Goal: Information Seeking & Learning: Find specific fact

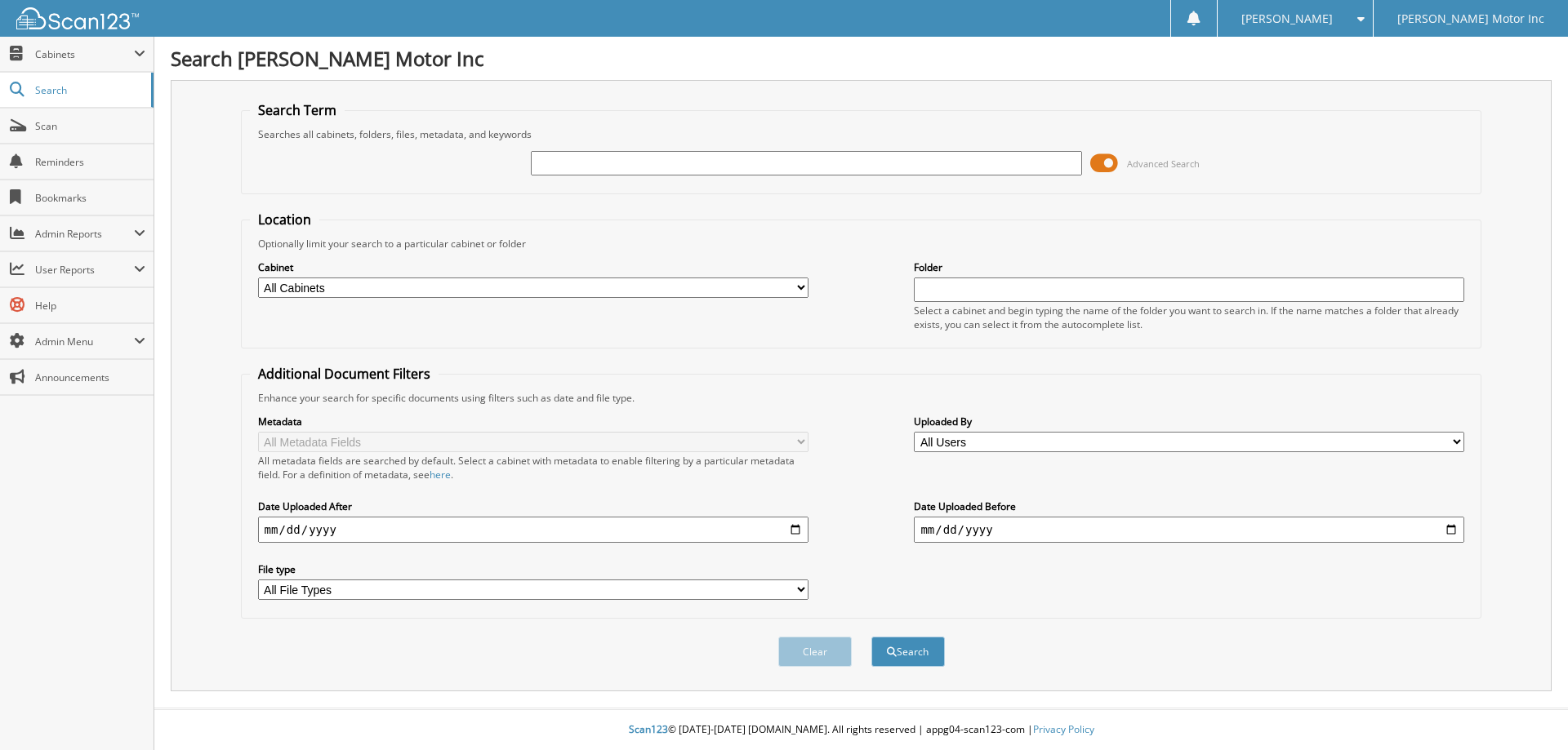
click at [643, 160] on input "text" at bounding box center [805, 163] width 550 height 25
type input "156212"
click at [871, 636] on button "Search" at bounding box center [908, 651] width 74 height 30
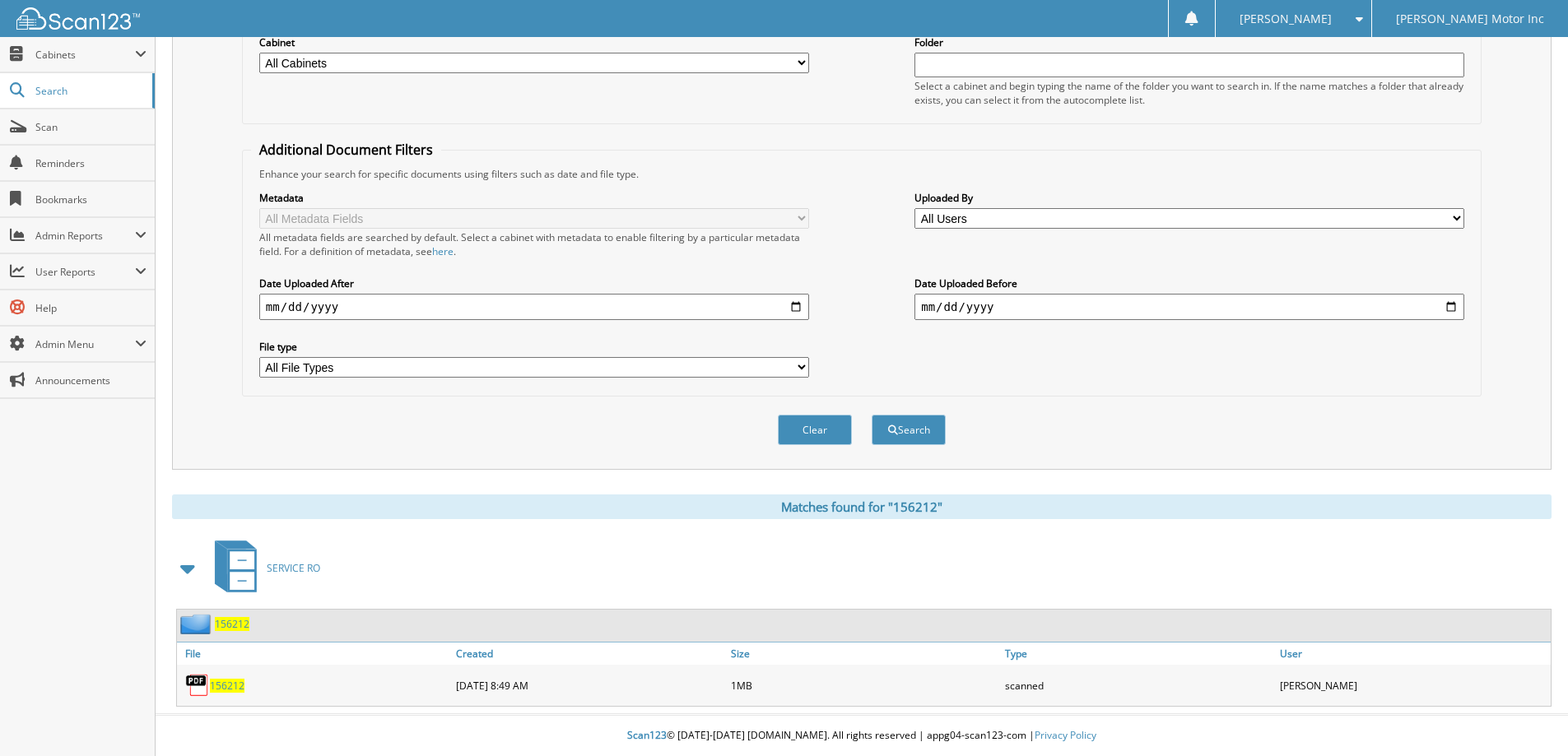
scroll to position [228, 0]
click at [798, 422] on button "Clear" at bounding box center [815, 429] width 74 height 30
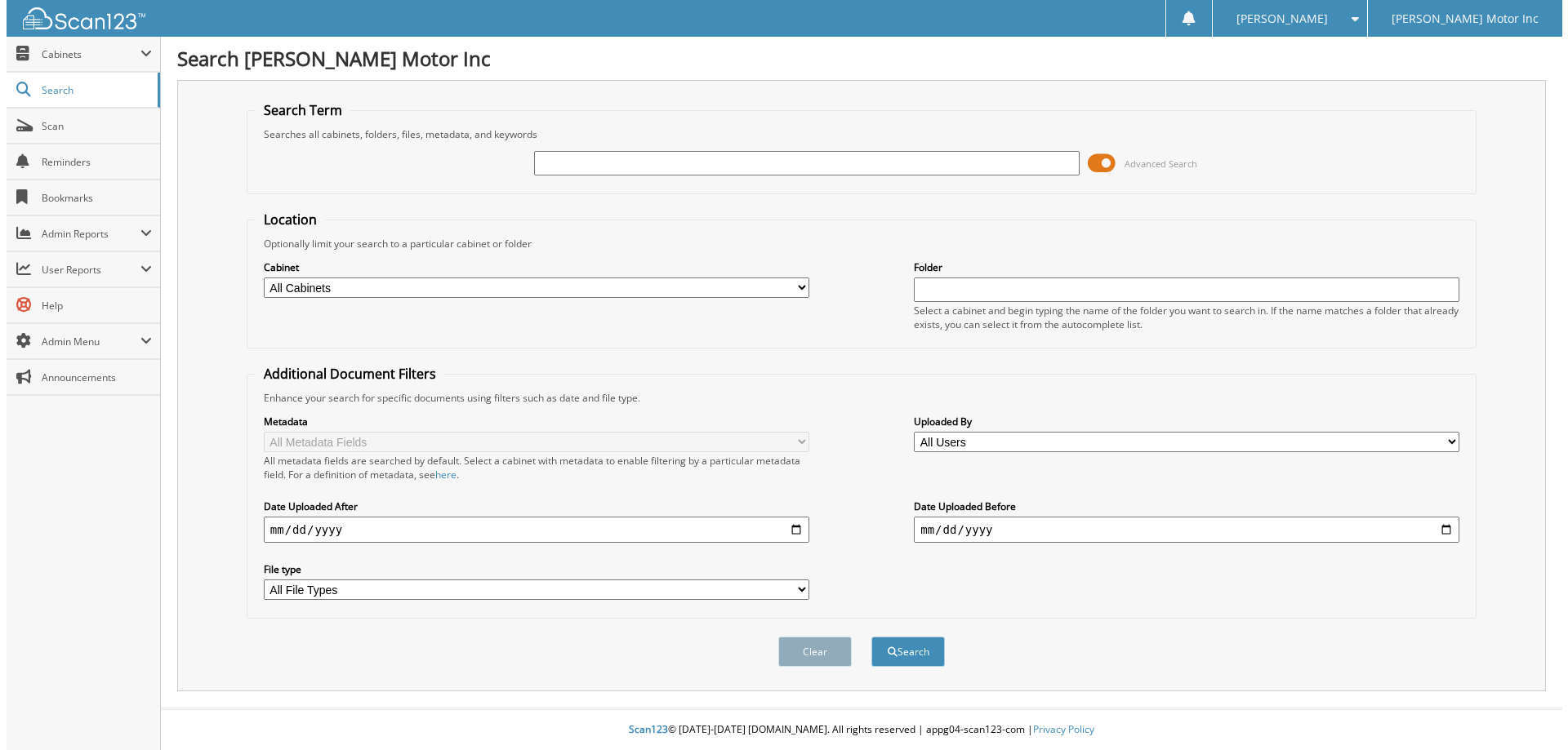
scroll to position [0, 0]
click at [719, 155] on input "text" at bounding box center [805, 163] width 550 height 25
type input "155809"
click at [871, 636] on button "Search" at bounding box center [908, 651] width 74 height 30
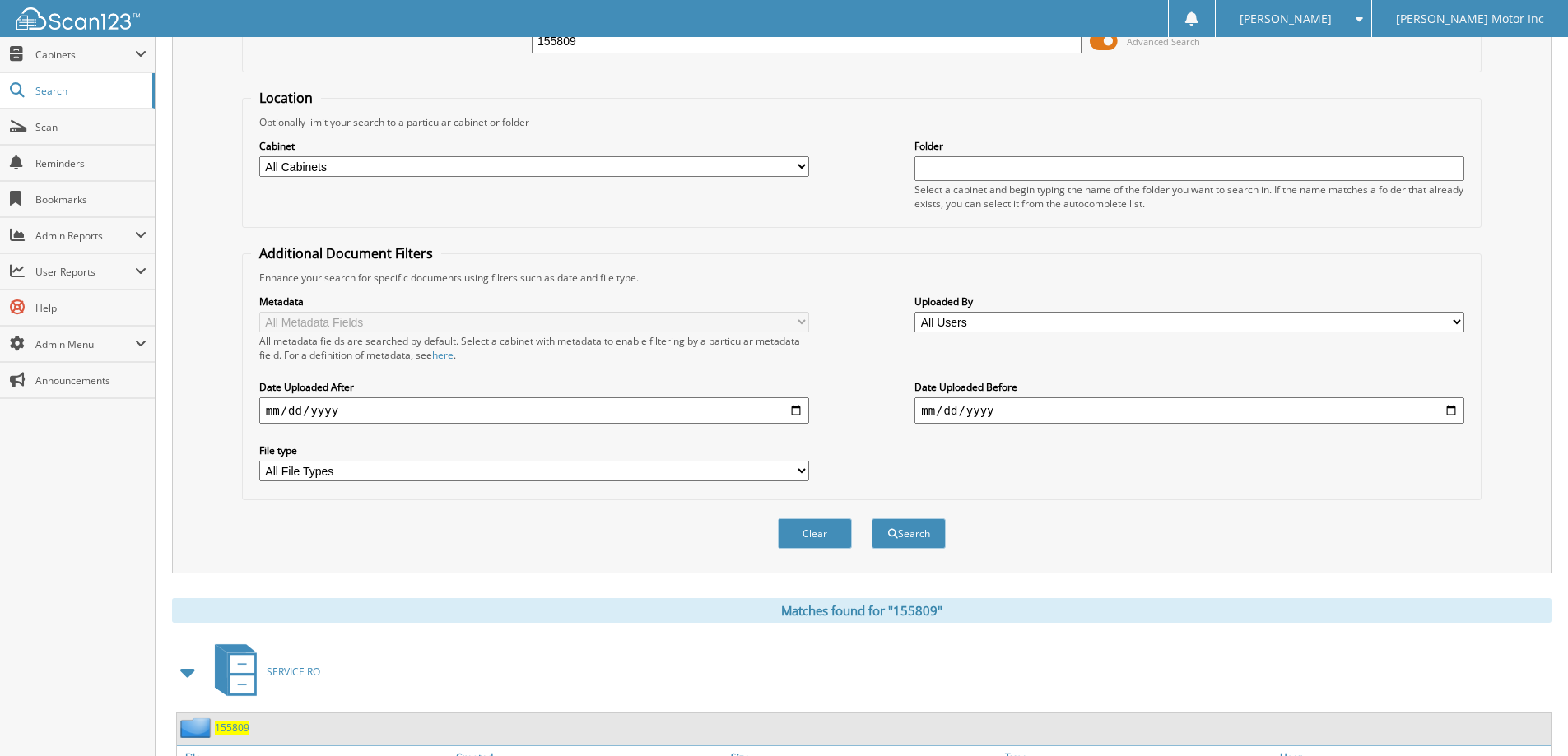
scroll to position [228, 0]
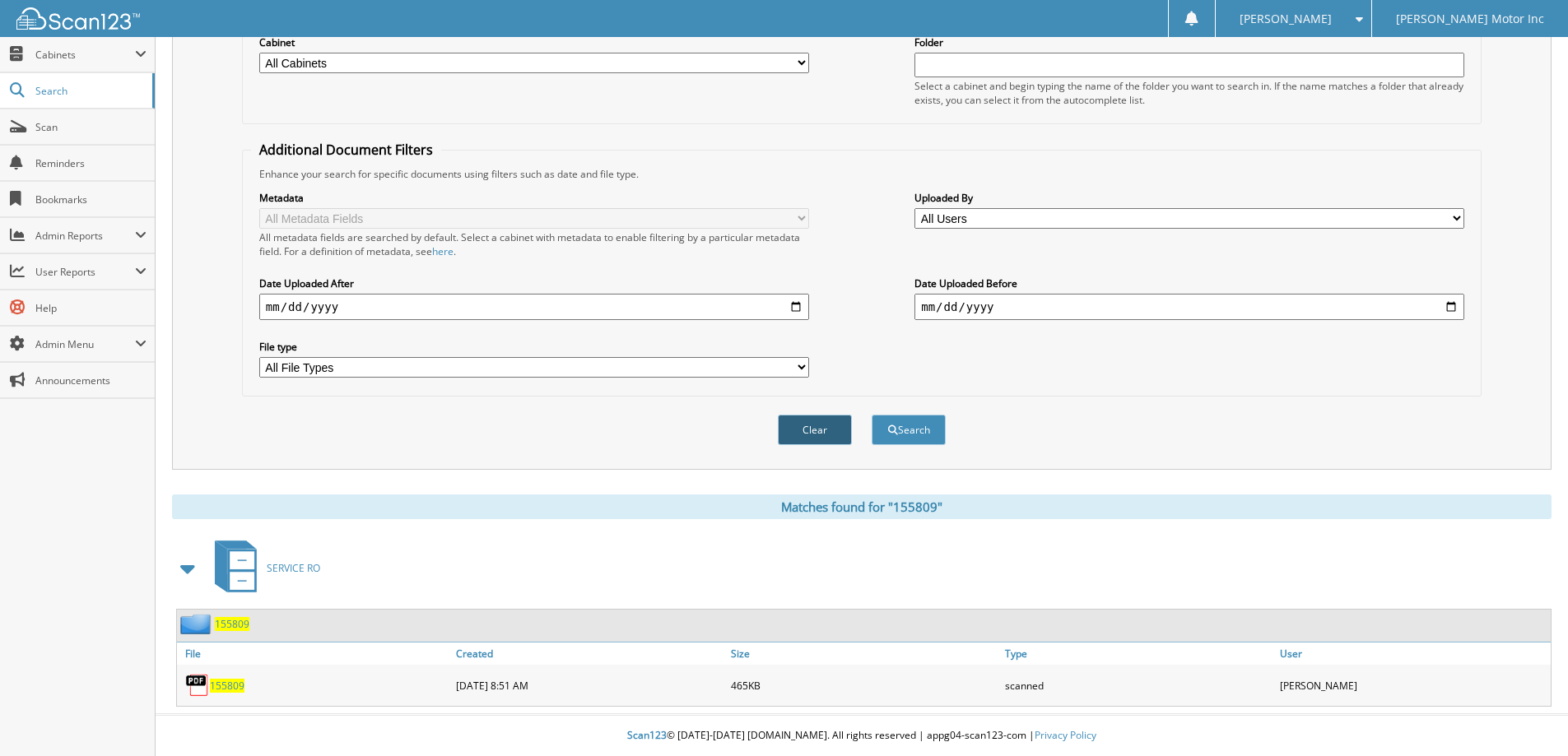
click at [809, 418] on button "Clear" at bounding box center [815, 429] width 74 height 30
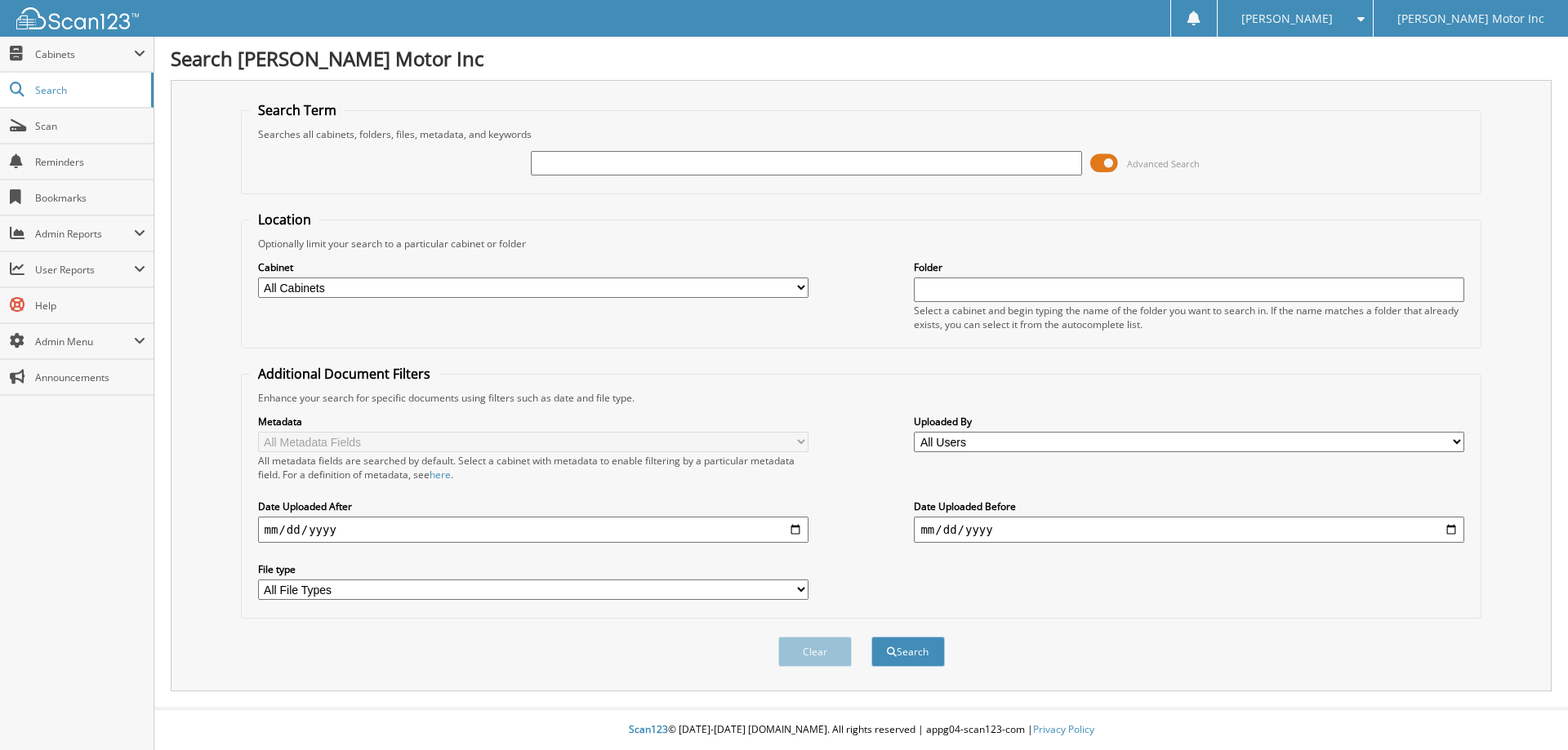
click at [777, 174] on input "text" at bounding box center [805, 163] width 550 height 25
type input "156135"
click at [871, 636] on button "Search" at bounding box center [908, 651] width 74 height 30
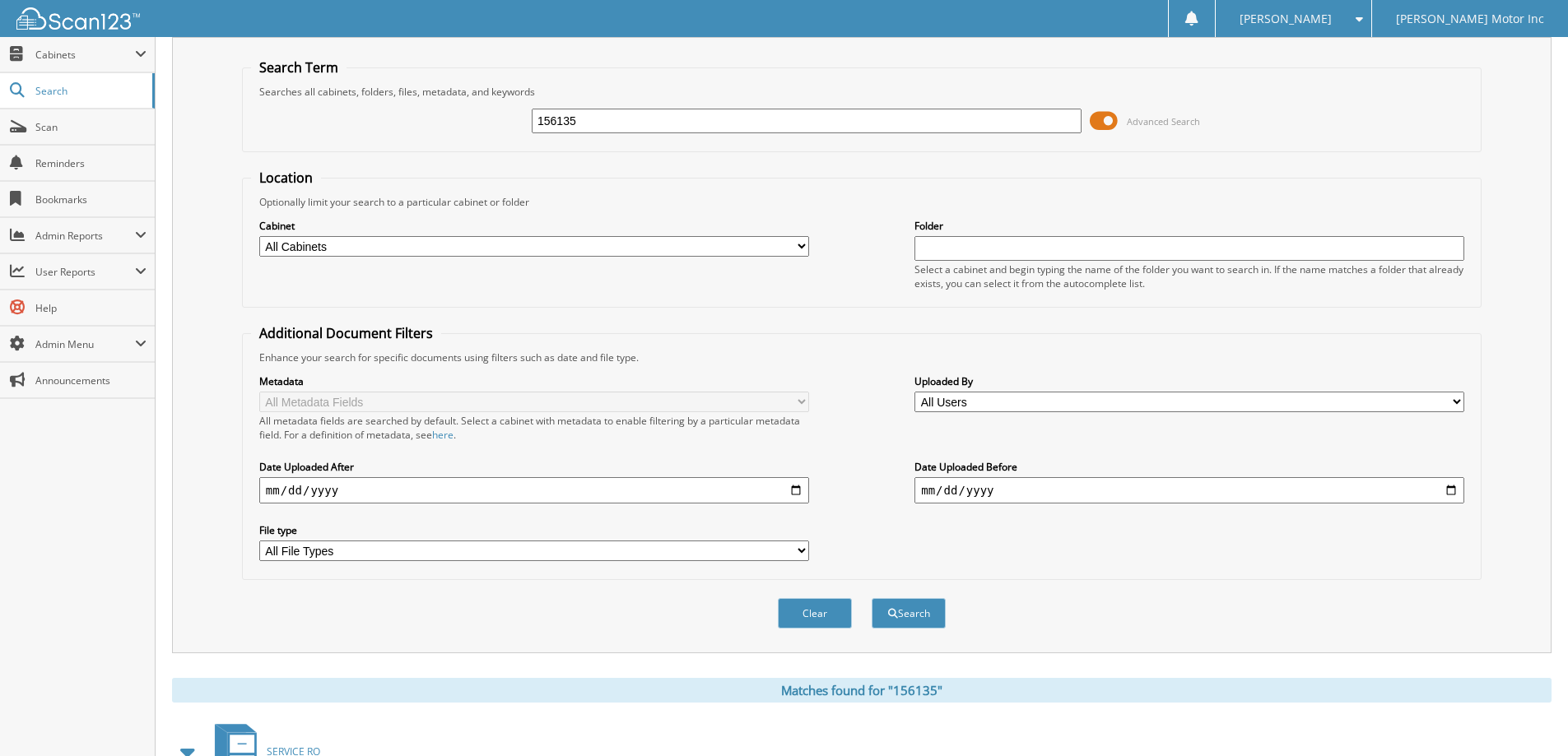
scroll to position [165, 0]
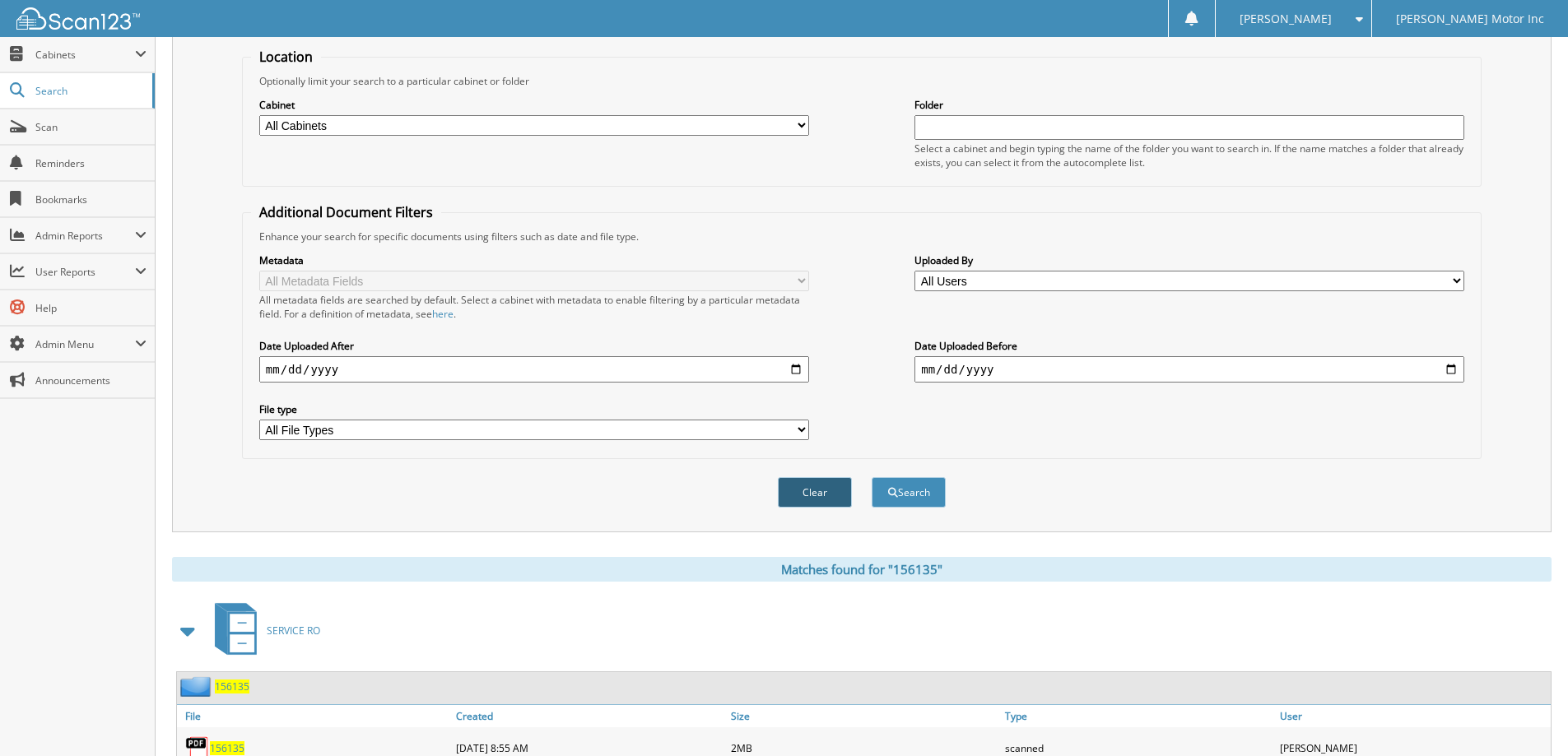
click at [818, 487] on button "Clear" at bounding box center [815, 492] width 74 height 30
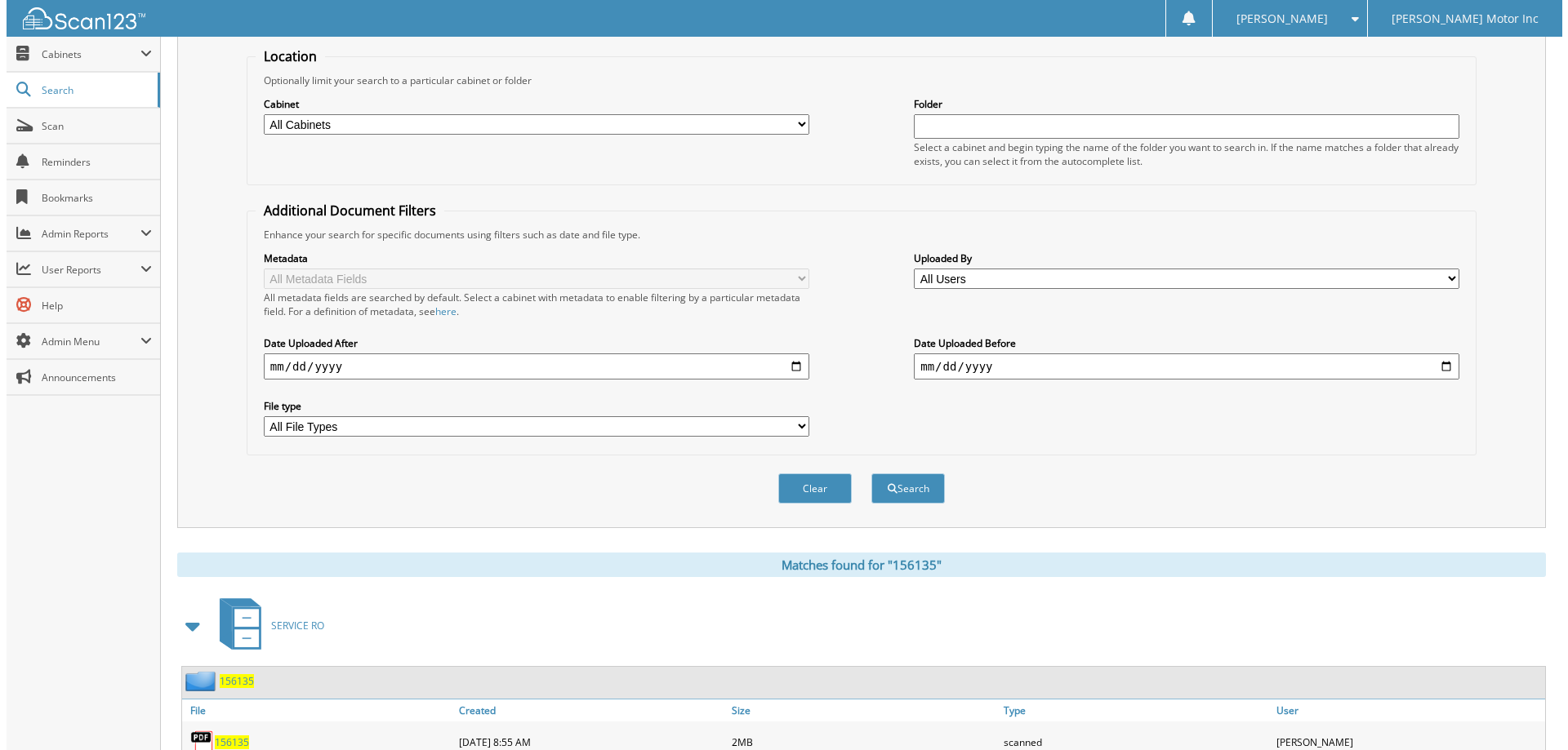
scroll to position [0, 0]
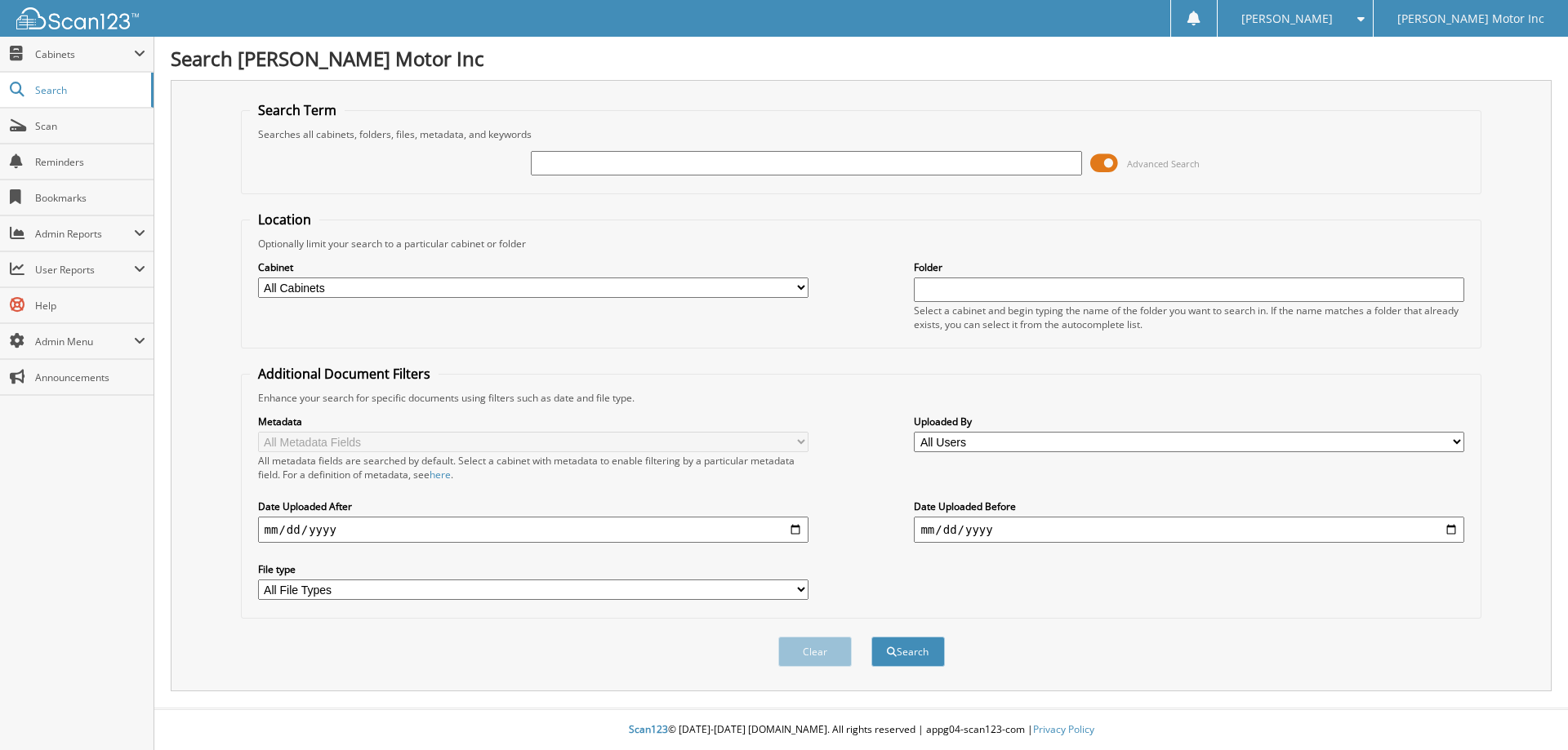
click at [761, 158] on input "text" at bounding box center [805, 163] width 550 height 25
type input "156199"
click at [871, 636] on button "Search" at bounding box center [908, 651] width 74 height 30
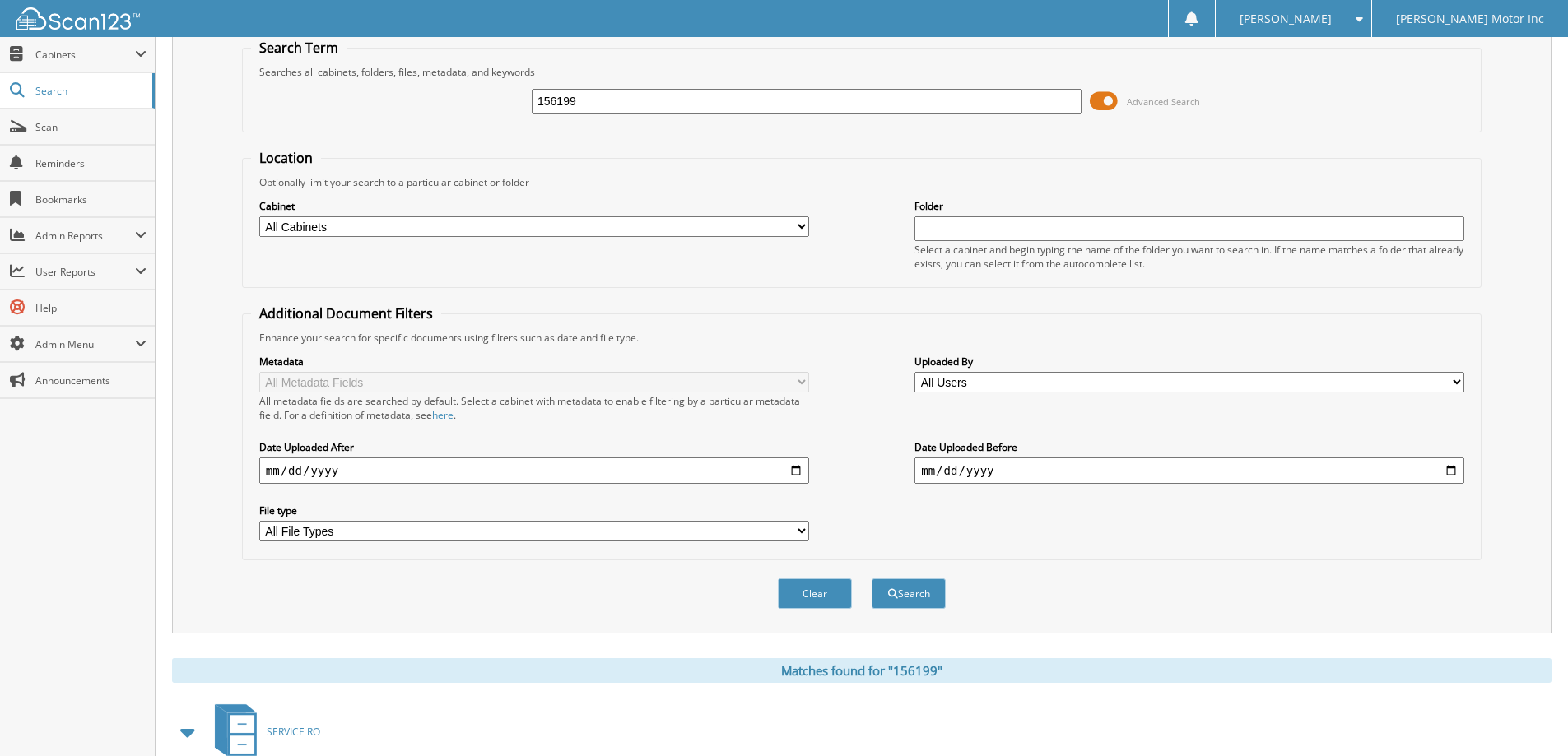
scroll to position [228, 0]
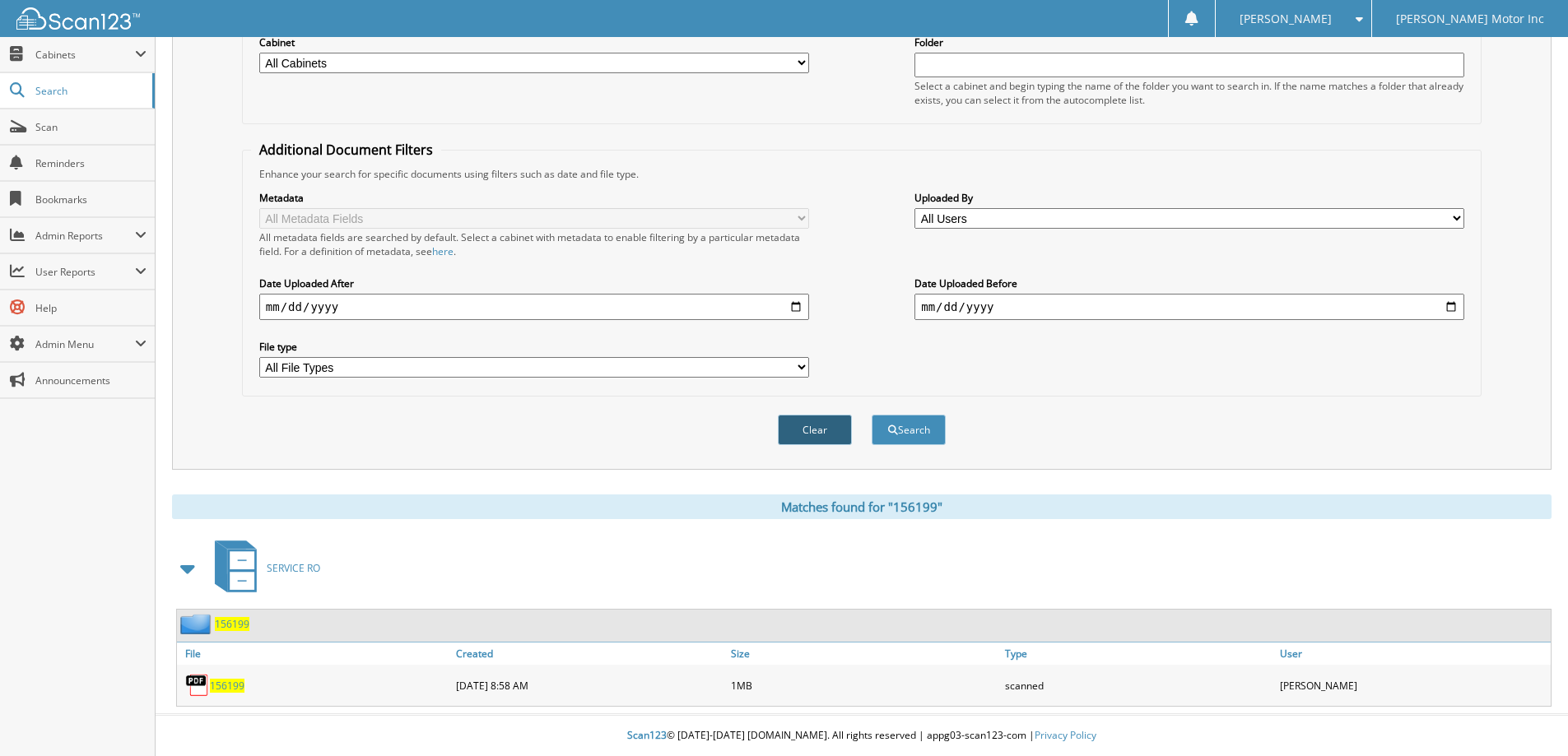
click at [833, 430] on button "Clear" at bounding box center [815, 429] width 74 height 30
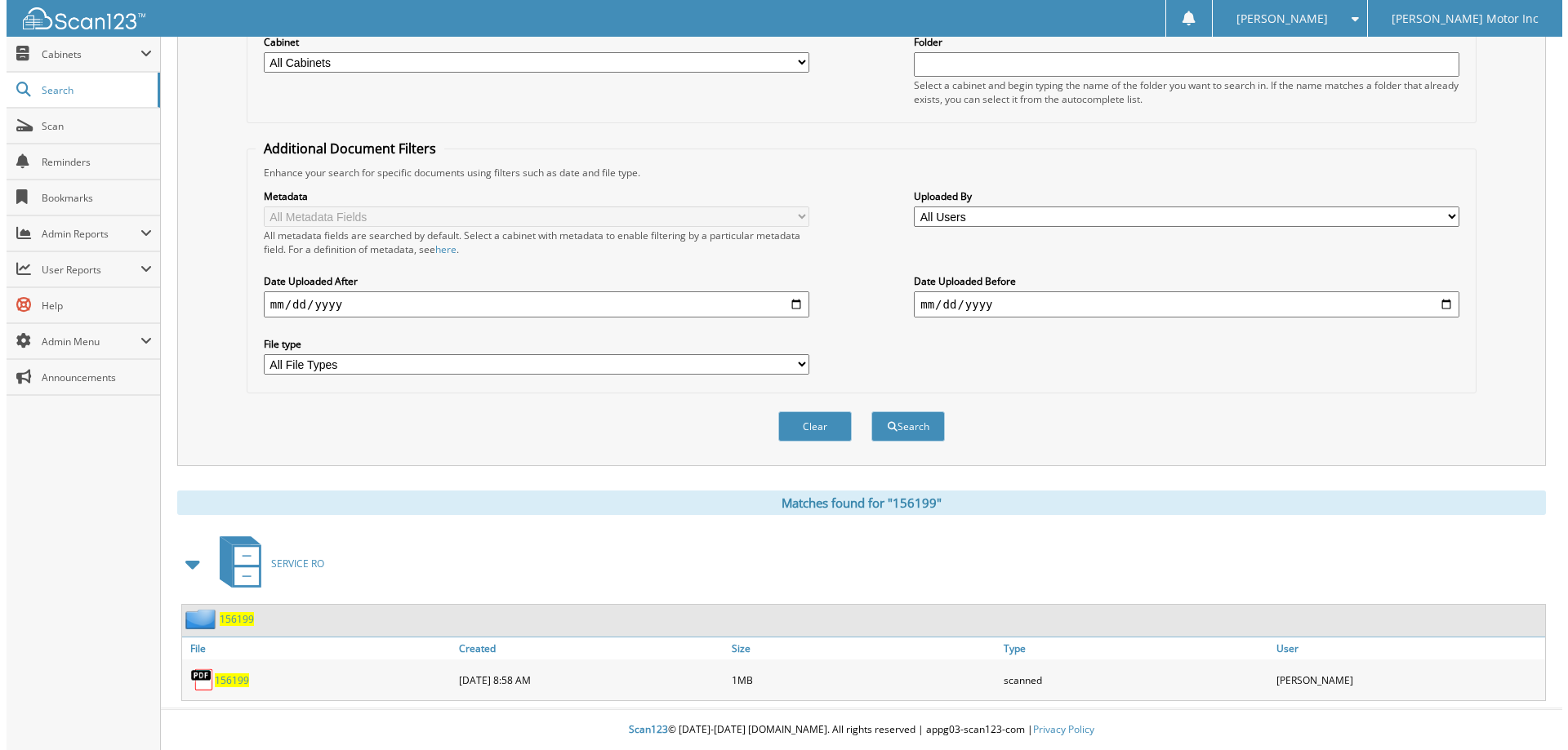
scroll to position [0, 0]
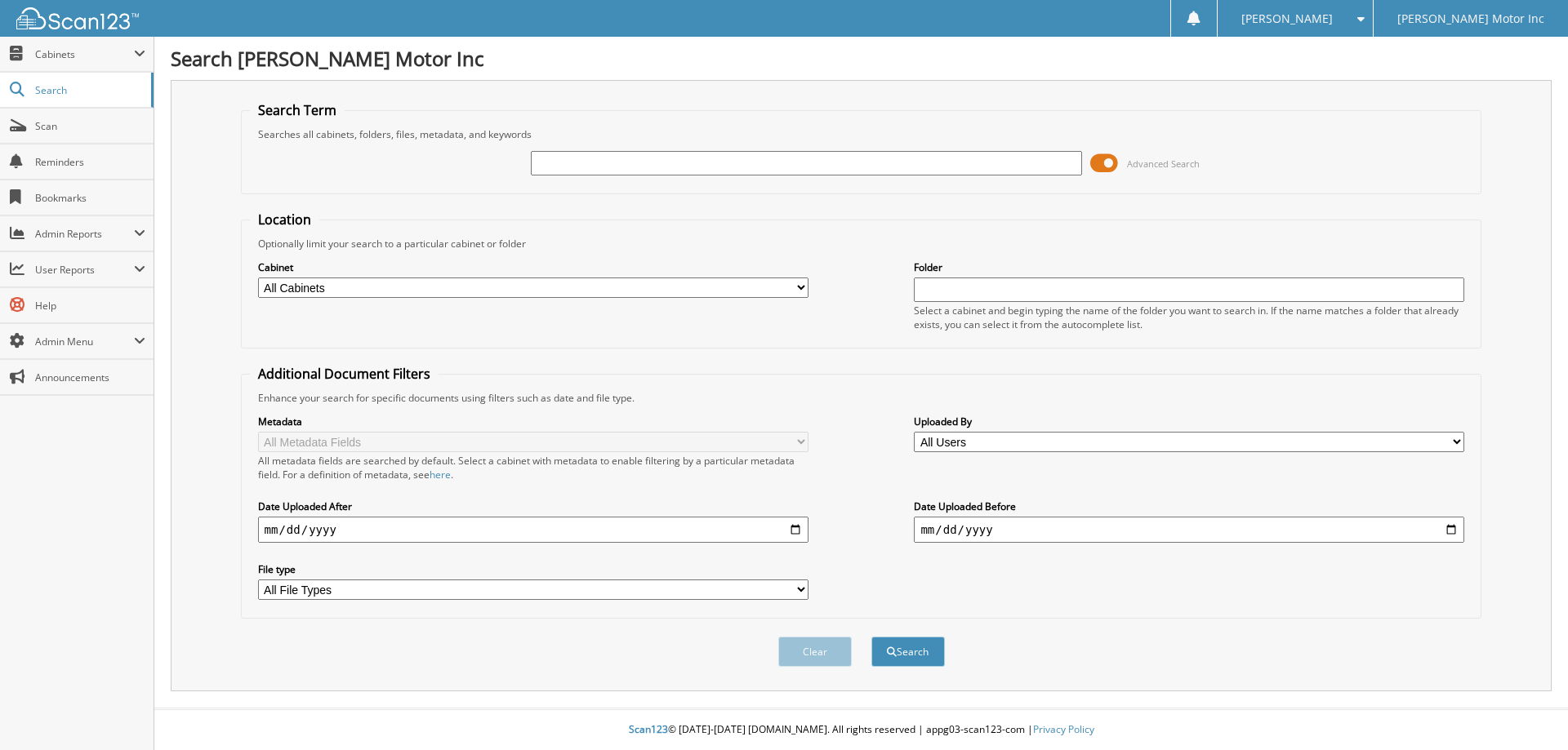
click at [747, 154] on input "text" at bounding box center [805, 163] width 550 height 25
type input "156229"
click at [871, 636] on button "Search" at bounding box center [908, 651] width 74 height 30
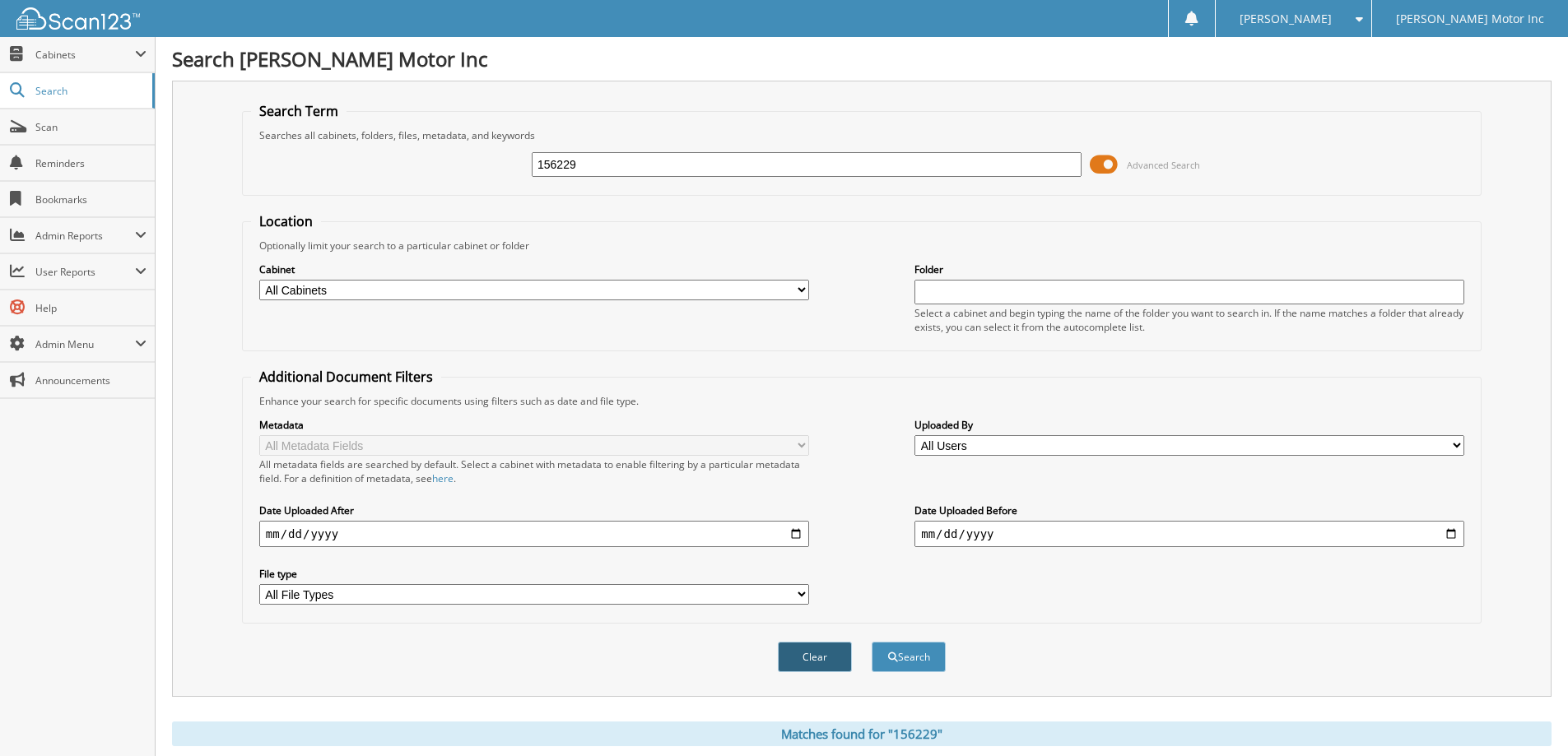
click at [809, 653] on button "Clear" at bounding box center [815, 656] width 74 height 30
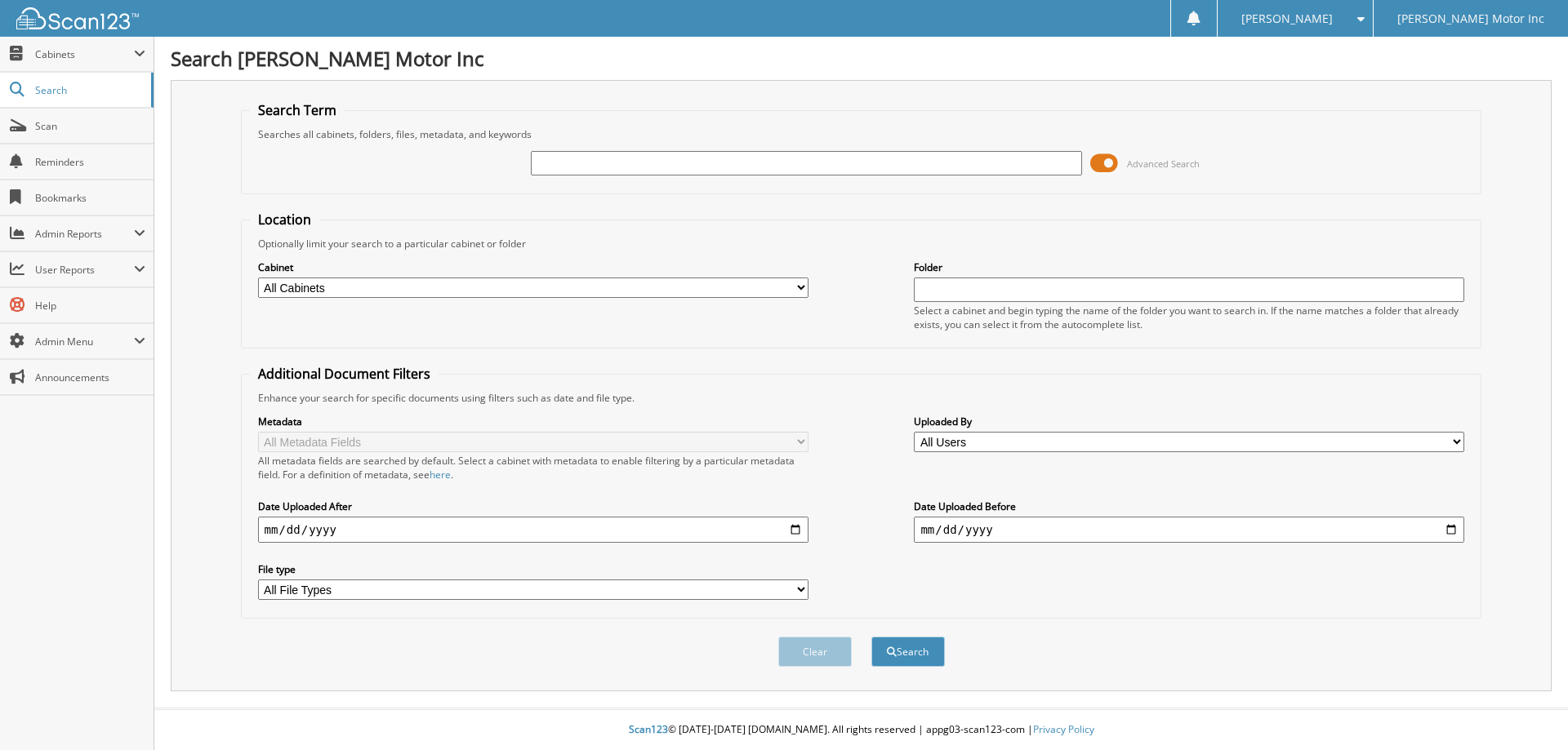
click at [793, 154] on input "text" at bounding box center [805, 163] width 550 height 25
type input "156228"
click at [871, 636] on button "Search" at bounding box center [908, 651] width 74 height 30
